Goal: Use online tool/utility: Utilize a website feature to perform a specific function

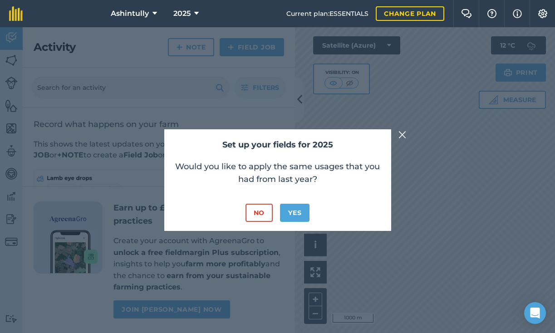
click at [266, 213] on button "No" at bounding box center [258, 213] width 27 height 18
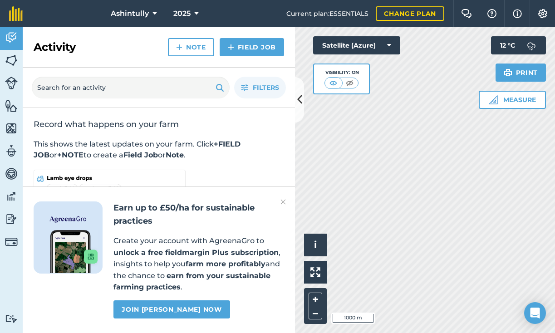
click at [298, 100] on icon at bounding box center [299, 100] width 5 height 16
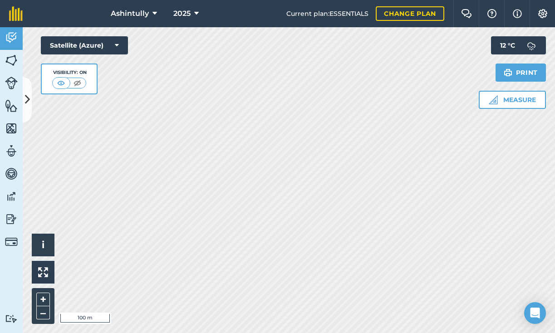
click at [521, 99] on button "Measure" at bounding box center [511, 100] width 67 height 18
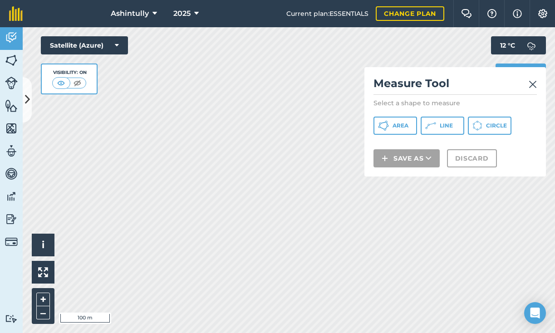
click at [409, 126] on button "Area" at bounding box center [395, 126] width 44 height 18
click at [532, 86] on img at bounding box center [532, 84] width 8 height 11
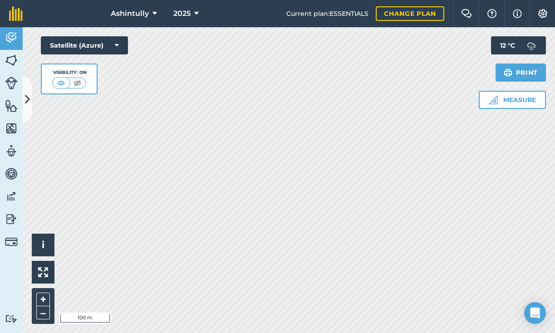
click at [523, 99] on button "Measure" at bounding box center [511, 100] width 67 height 18
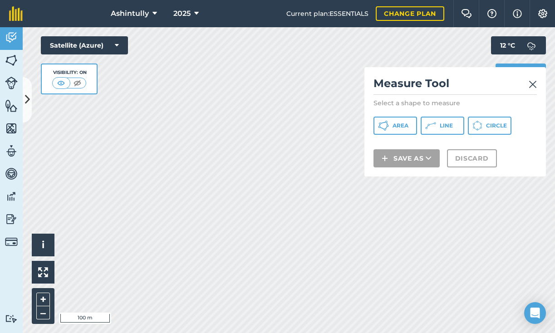
drag, startPoint x: 405, startPoint y: 126, endPoint x: 382, endPoint y: 128, distance: 22.7
click at [405, 126] on span "Area" at bounding box center [400, 125] width 16 height 7
